Goal: Task Accomplishment & Management: Contribute content

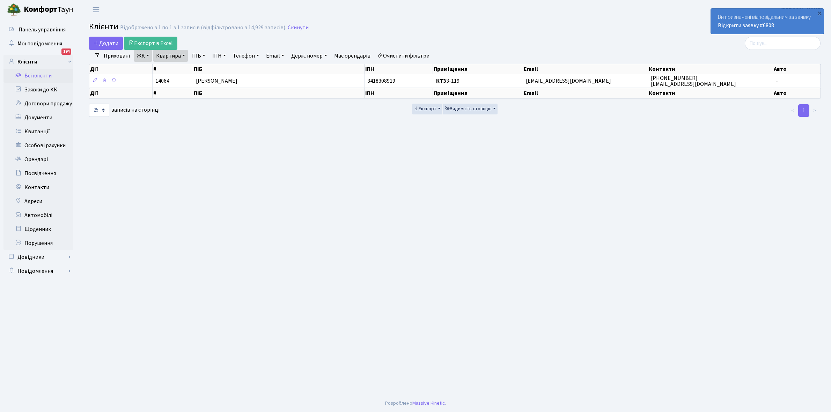
select select "25"
click at [405, 52] on link "Очистити фільтри" at bounding box center [404, 56] width 58 height 12
select select
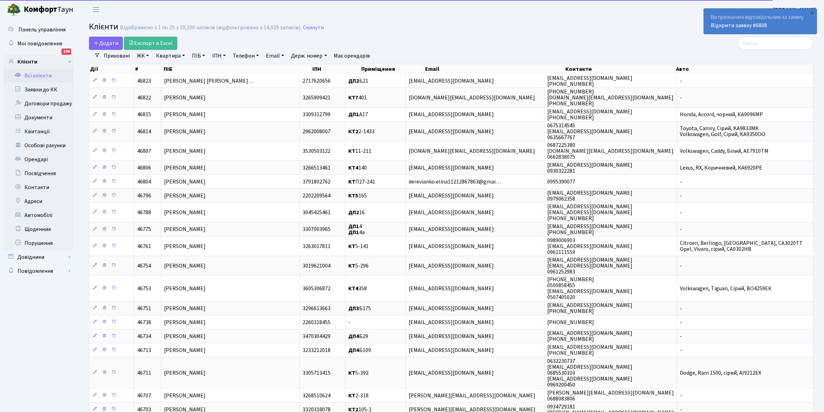
click at [149, 54] on link "ЖК" at bounding box center [143, 56] width 18 height 12
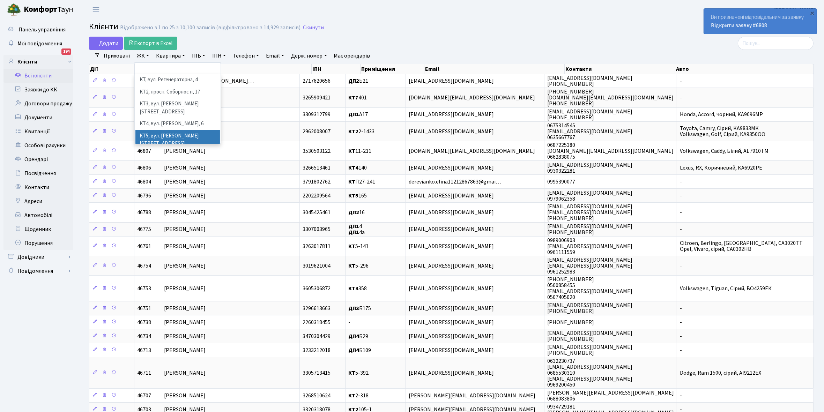
click at [184, 130] on li "КТ5, вул. Березнева, 14Б" at bounding box center [177, 140] width 84 height 20
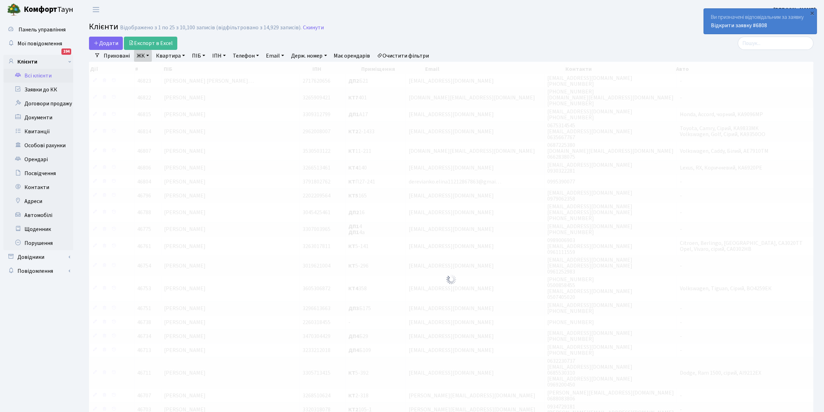
click at [183, 56] on link "Квартира" at bounding box center [170, 56] width 35 height 12
click at [179, 65] on input "text" at bounding box center [174, 69] width 41 height 13
type input "133"
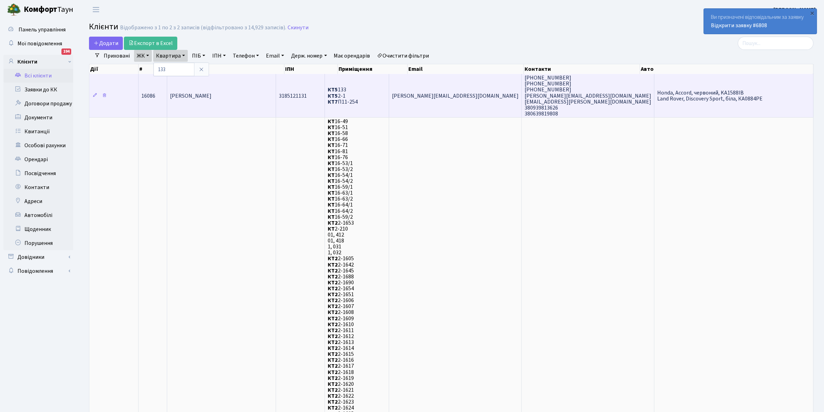
click at [231, 99] on td "Табачук Роман Віталійович" at bounding box center [221, 95] width 109 height 43
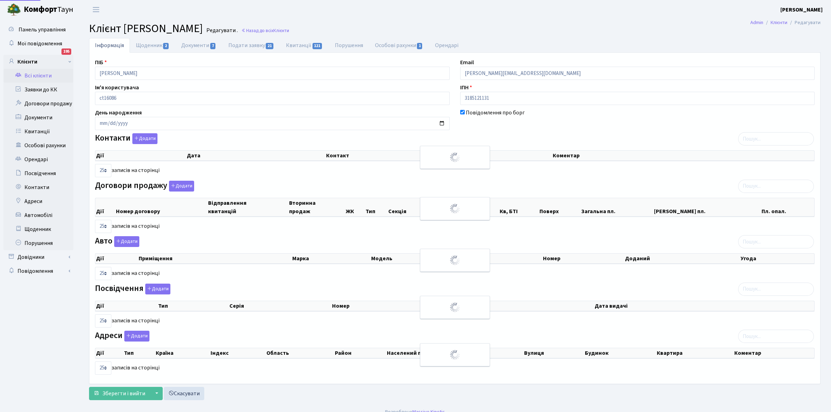
select select "25"
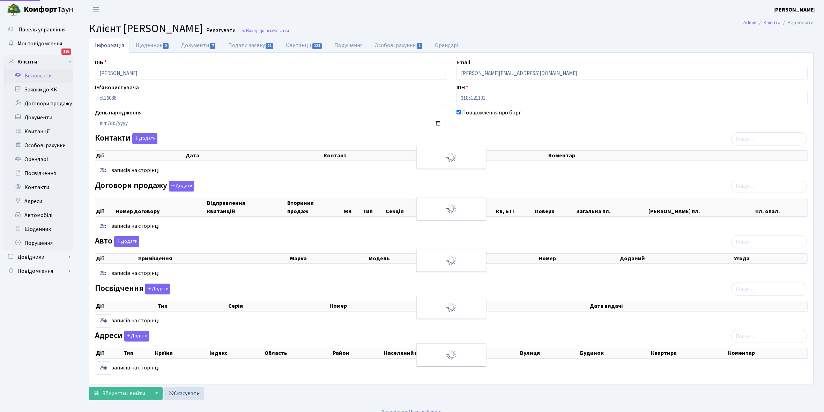
click at [149, 47] on link "Щоденник 2" at bounding box center [152, 45] width 45 height 15
select select "25"
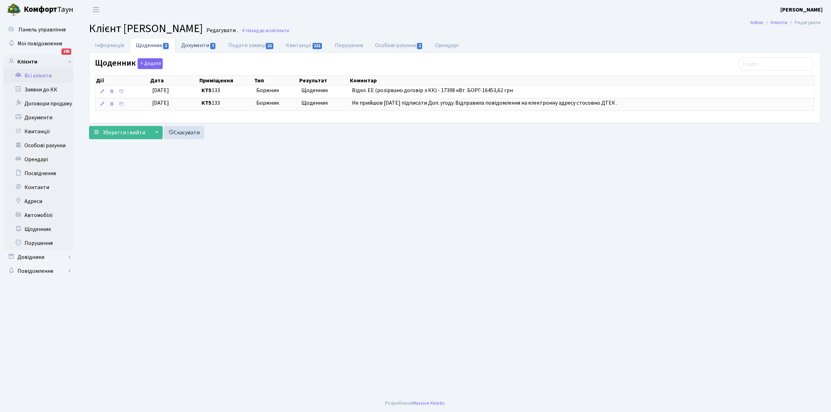
click at [195, 45] on link "Документи 7" at bounding box center [198, 45] width 47 height 14
select select "25"
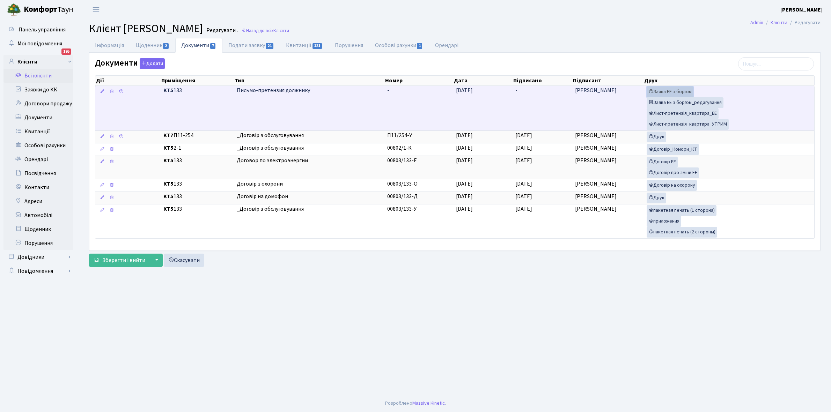
click at [671, 91] on link "Заява ЕЕ з боргом" at bounding box center [670, 92] width 47 height 11
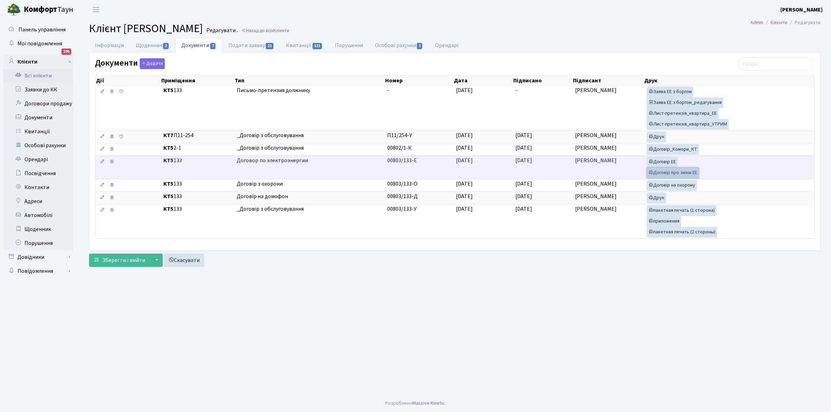
click at [674, 174] on link "Договір про зміни ЕЕ" at bounding box center [673, 173] width 52 height 11
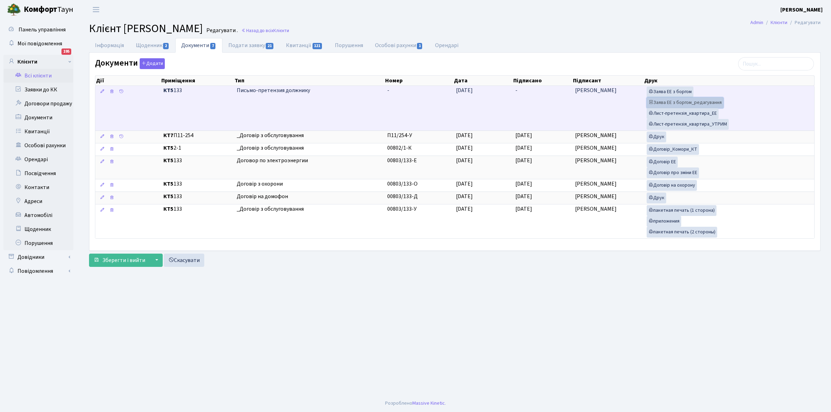
click at [678, 101] on link "Заява ЕЕ з боргом_редагування" at bounding box center [685, 102] width 77 height 11
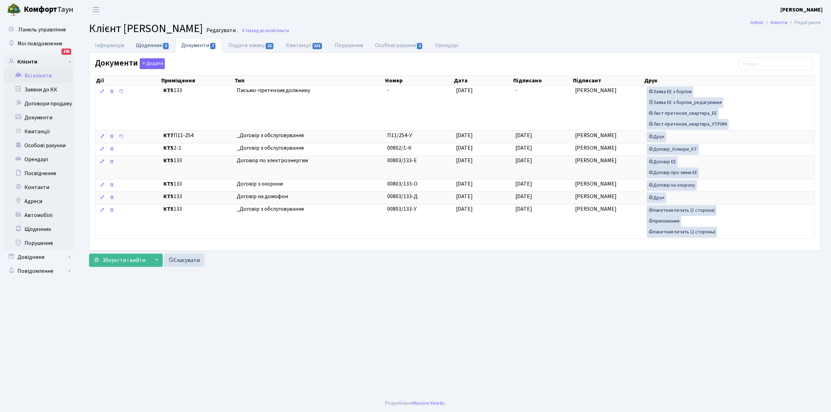
click at [149, 42] on link "Щоденник 2" at bounding box center [152, 45] width 45 height 14
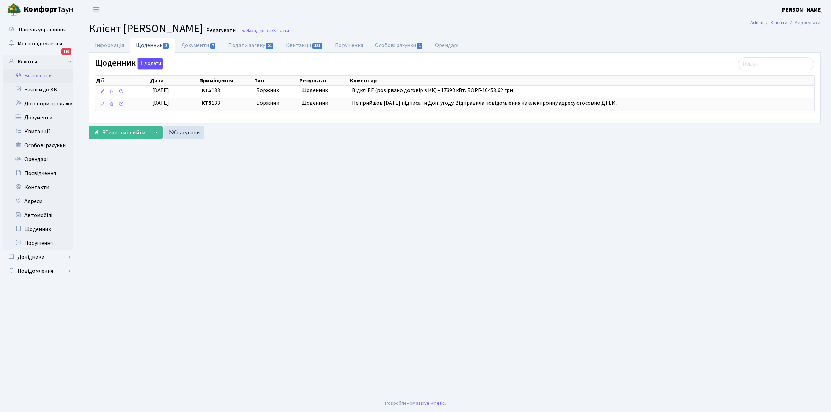
click at [152, 65] on button "Додати" at bounding box center [150, 63] width 25 height 11
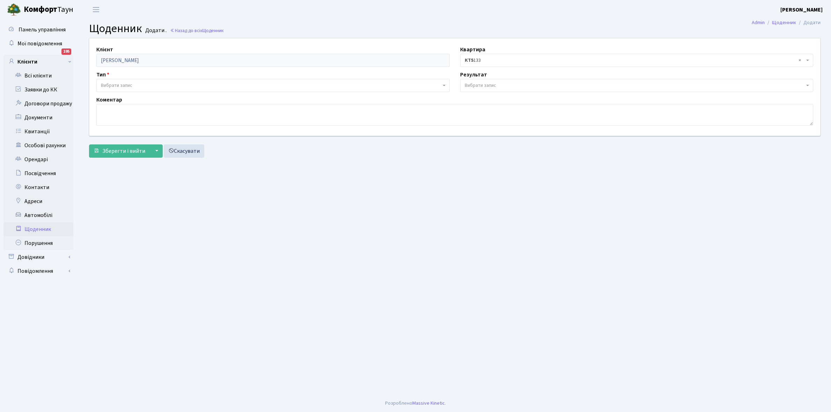
click at [33, 228] on link "Щоденник" at bounding box center [38, 229] width 70 height 14
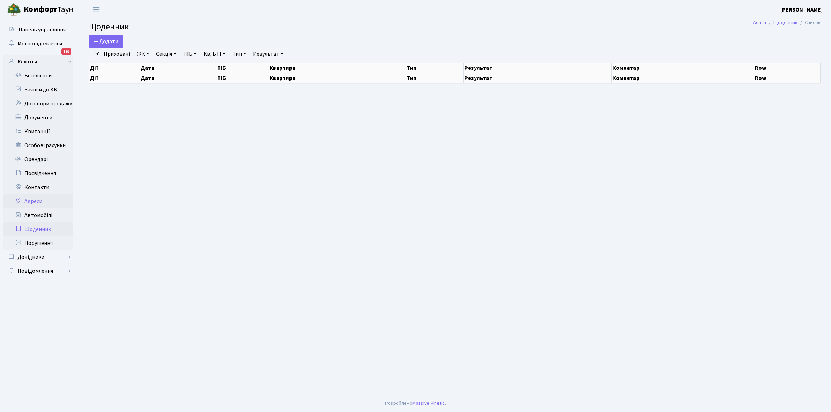
select select "25"
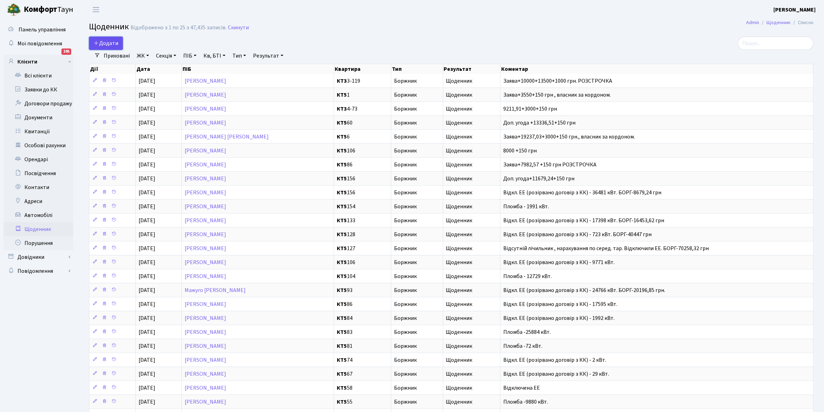
click at [107, 44] on span "Додати" at bounding box center [106, 43] width 25 height 8
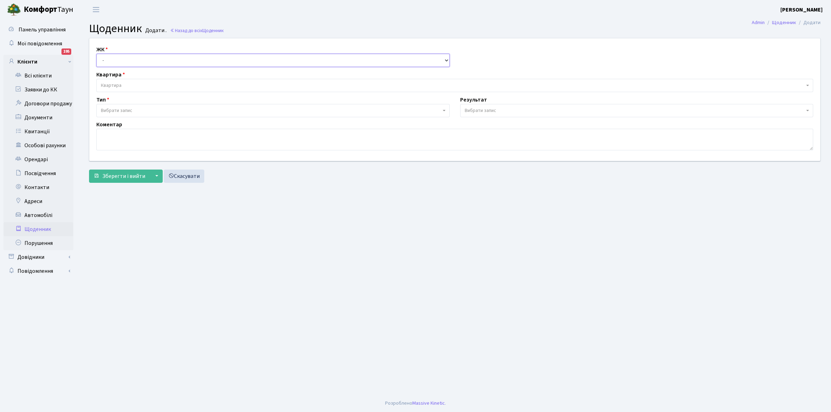
click at [114, 61] on select "- КТ, вул. Регенераторна, 4 КТ2, просп. [STREET_ADDRESS] [STREET_ADDRESS] [PERS…" at bounding box center [272, 60] width 353 height 13
select select "303"
click at [96, 54] on select "- КТ, вул. Регенераторна, 4 КТ2, просп. [STREET_ADDRESS] [STREET_ADDRESS] [PERS…" at bounding box center [272, 60] width 353 height 13
select select
click at [130, 82] on span "Квартира" at bounding box center [452, 85] width 703 height 7
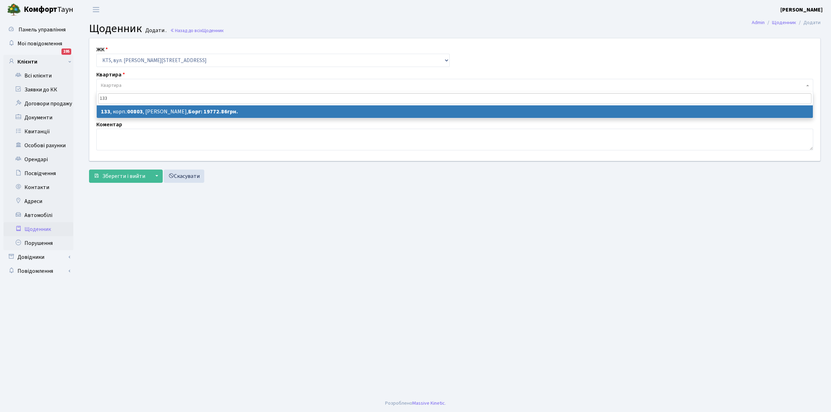
type input "133"
select select "17663"
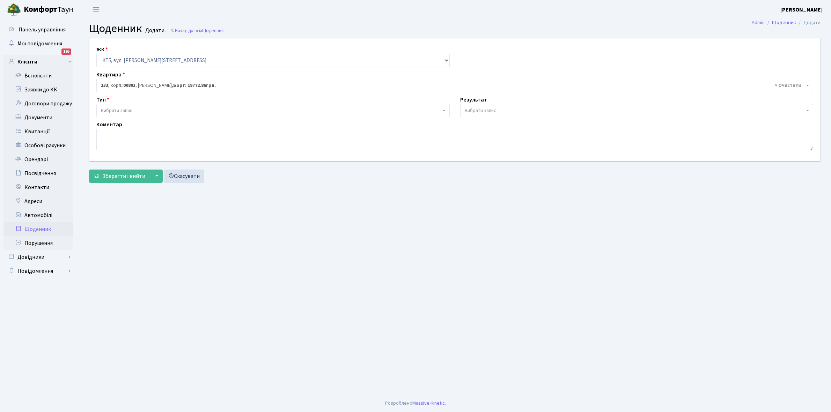
click at [147, 110] on span "Вибрати запис" at bounding box center [271, 110] width 340 height 7
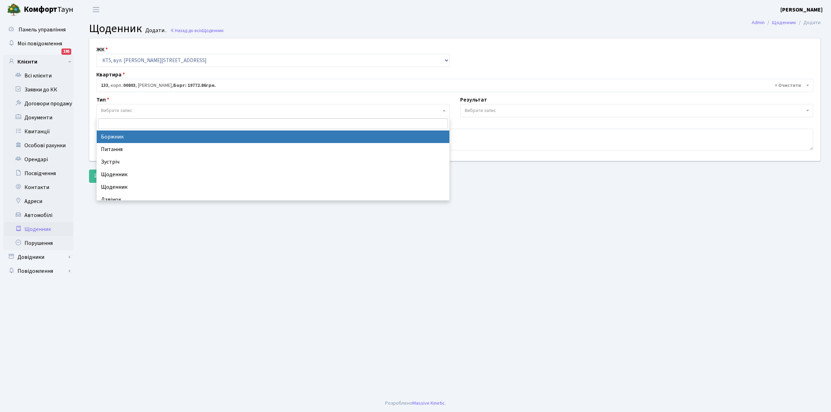
select select "189"
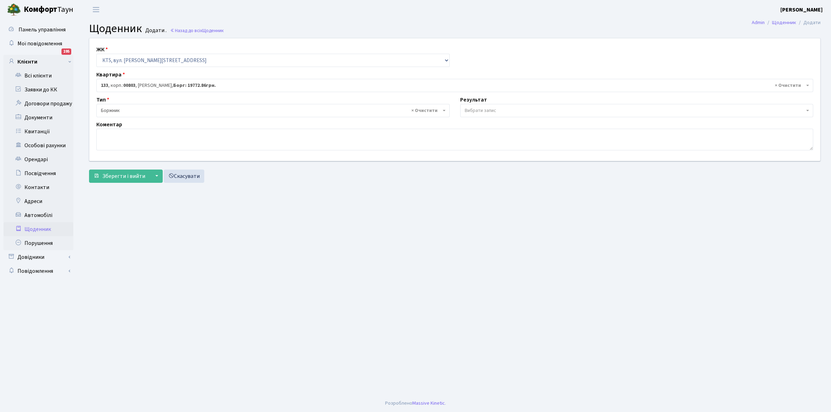
click at [499, 109] on span "Вибрати запис" at bounding box center [635, 110] width 340 height 7
select select "14"
click at [109, 142] on textarea at bounding box center [454, 140] width 717 height 22
type textarea "L"
type textarea "Доп. угода+19772,86+3000+150 грн."
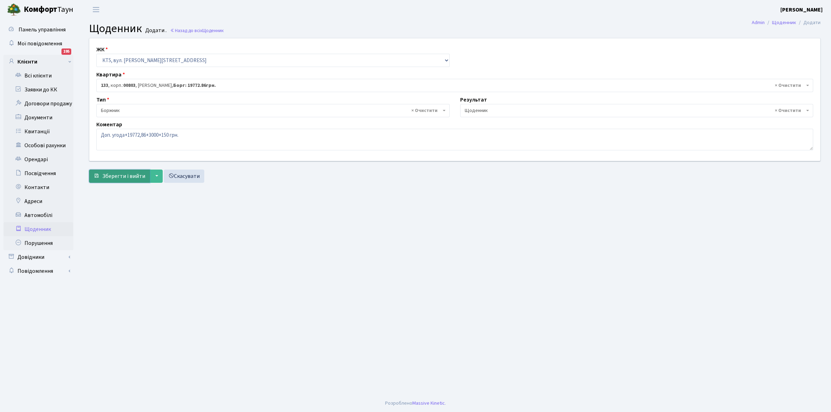
click at [130, 178] on span "Зберегти і вийти" at bounding box center [123, 176] width 43 height 8
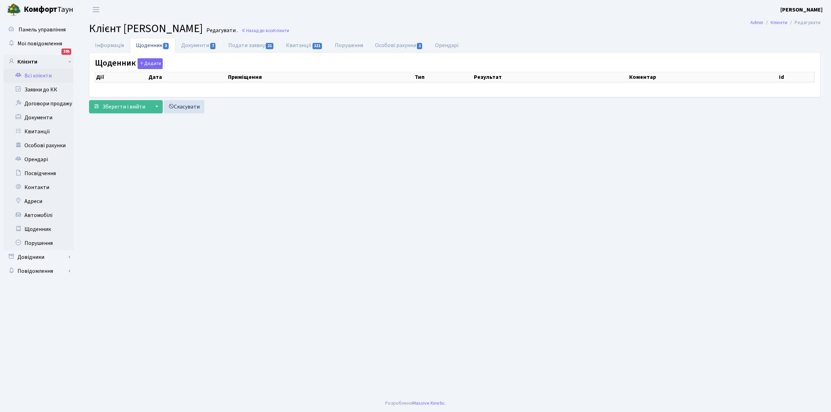
select select "25"
